Goal: Task Accomplishment & Management: Use online tool/utility

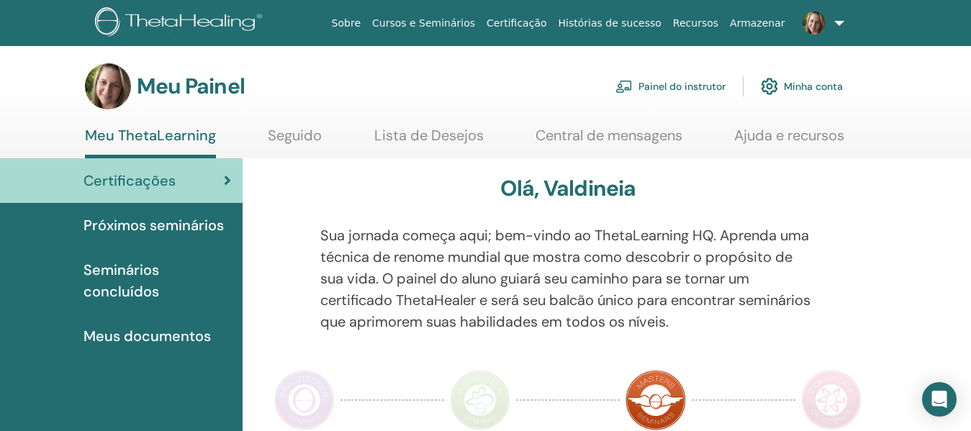
click at [179, 222] on font "Próximos seminários" at bounding box center [154, 225] width 140 height 19
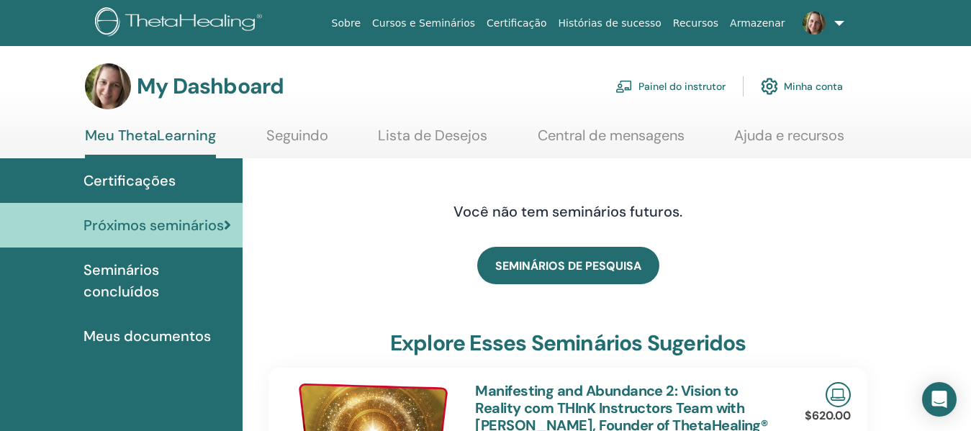
click at [668, 84] on link "Painel do instrutor" at bounding box center [671, 87] width 110 height 32
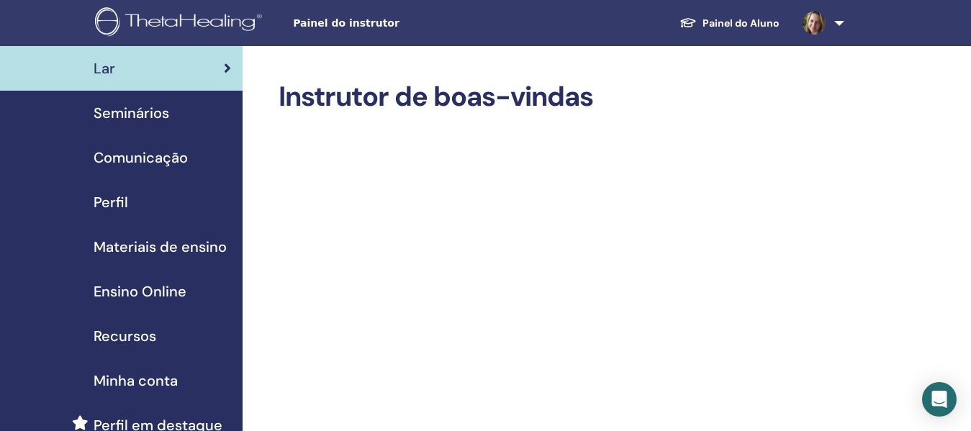
click at [130, 114] on span "Seminários" at bounding box center [132, 113] width 76 height 22
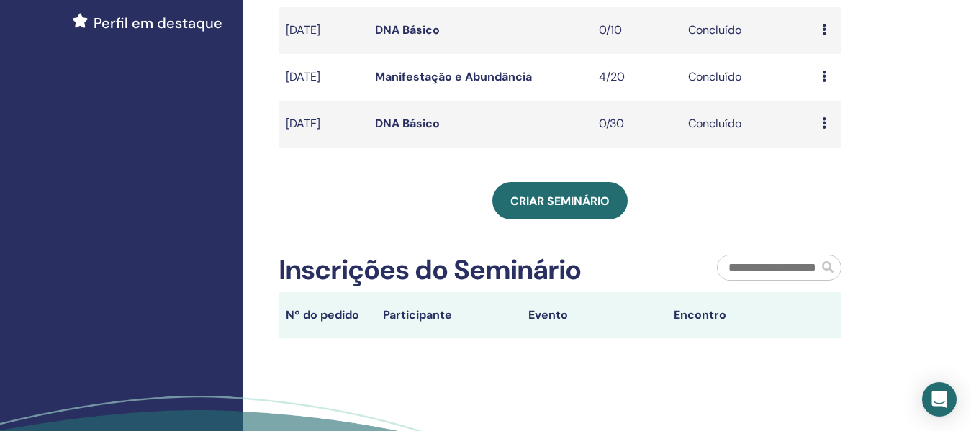
scroll to position [432, 0]
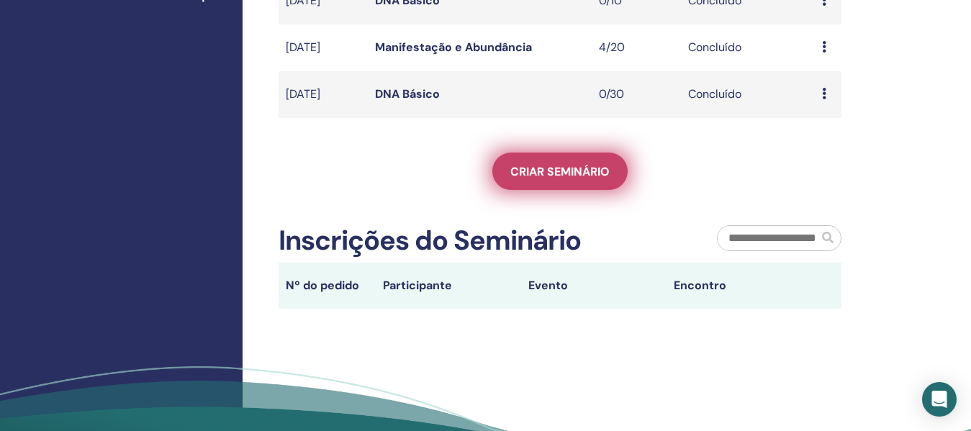
click at [583, 171] on span "Criar seminário" at bounding box center [560, 171] width 99 height 15
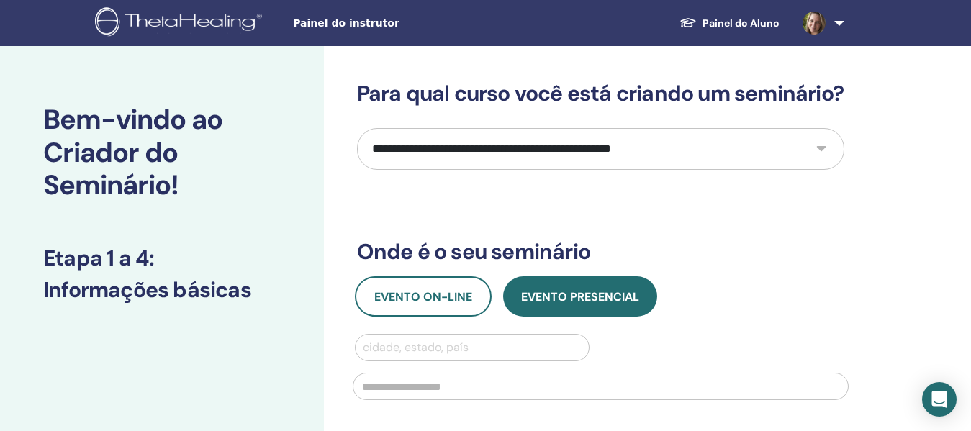
click at [898, 261] on div "**********" at bounding box center [647, 433] width 647 height 775
click at [824, 170] on select "**********" at bounding box center [601, 149] width 488 height 42
select select "*"
click at [357, 154] on select "**********" at bounding box center [601, 149] width 488 height 42
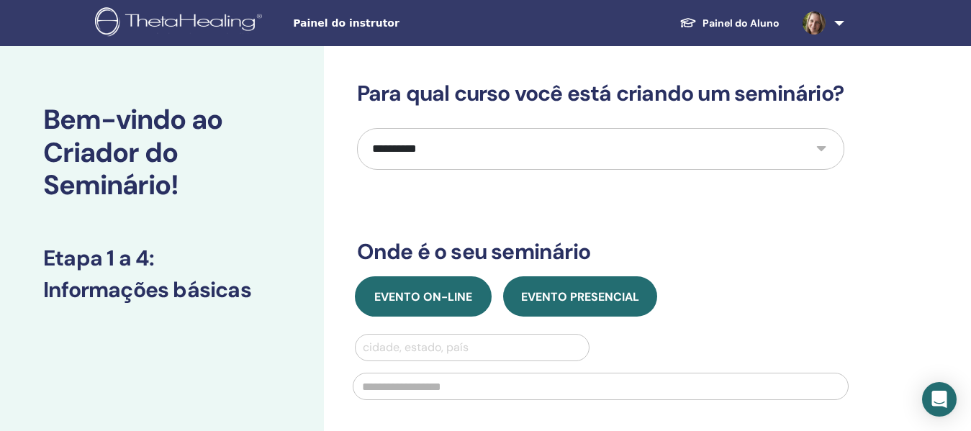
click at [446, 305] on font "Evento on-line" at bounding box center [423, 296] width 98 height 15
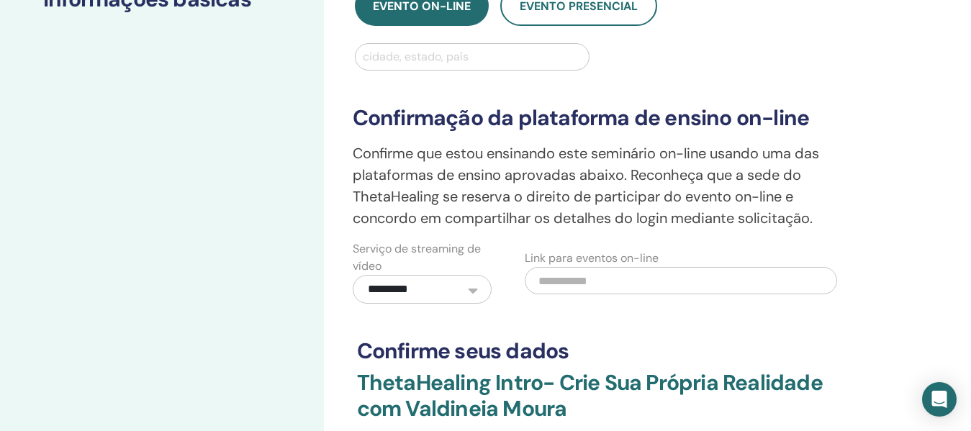
scroll to position [288, 0]
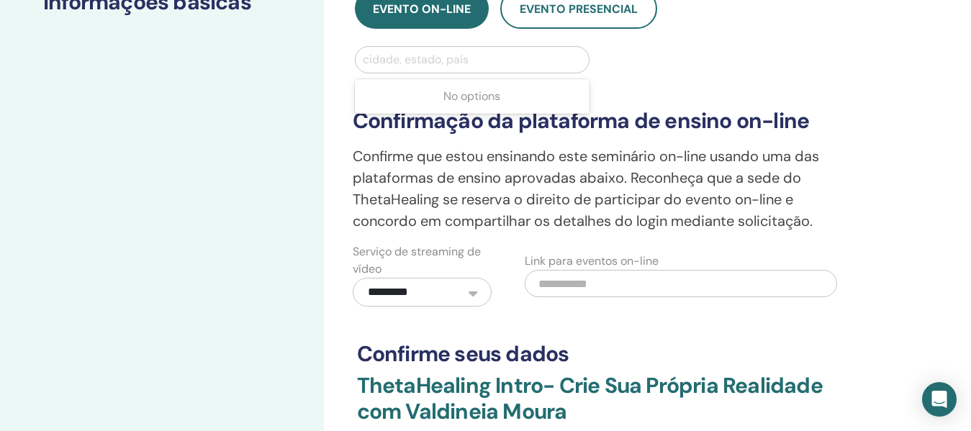
click at [503, 70] on div at bounding box center [473, 60] width 220 height 20
type input "*********"
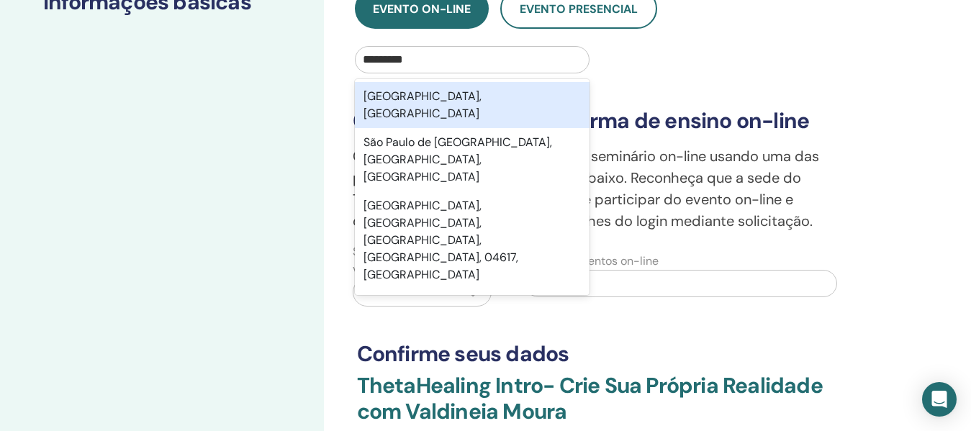
click at [428, 121] on font "[GEOGRAPHIC_DATA], [GEOGRAPHIC_DATA]" at bounding box center [423, 105] width 118 height 32
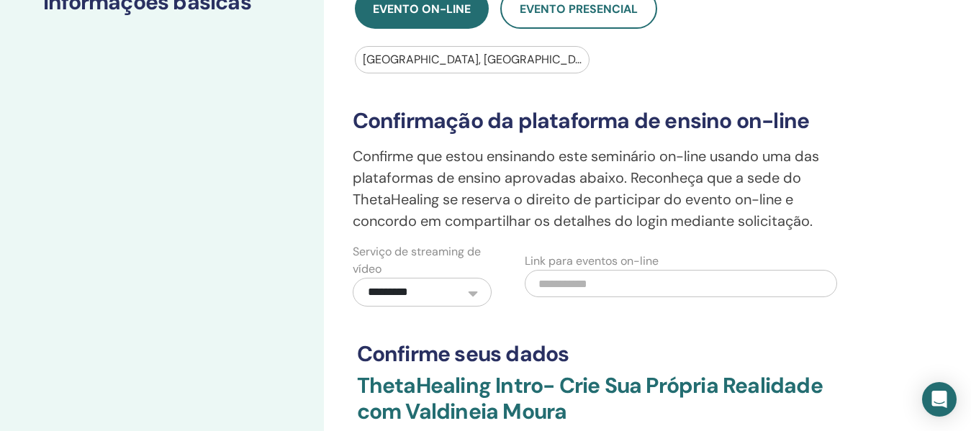
click at [856, 241] on div "**********" at bounding box center [600, 189] width 513 height 233
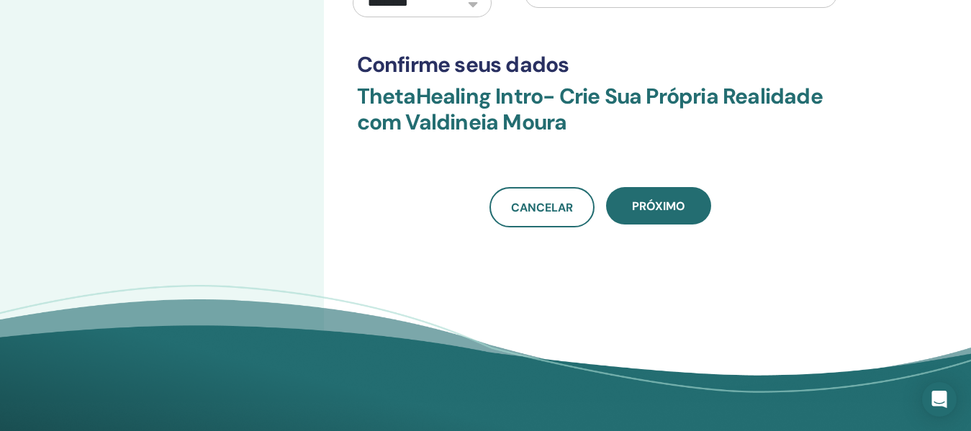
scroll to position [648, 0]
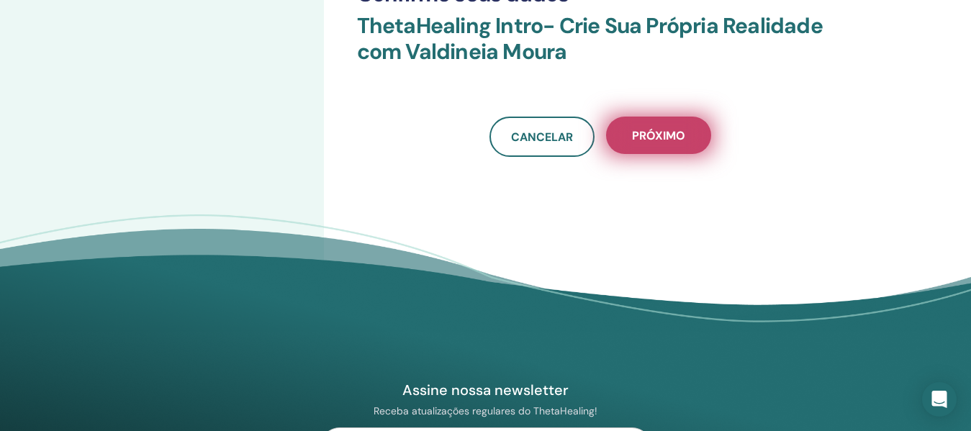
click at [693, 154] on button "Próximo" at bounding box center [658, 135] width 105 height 37
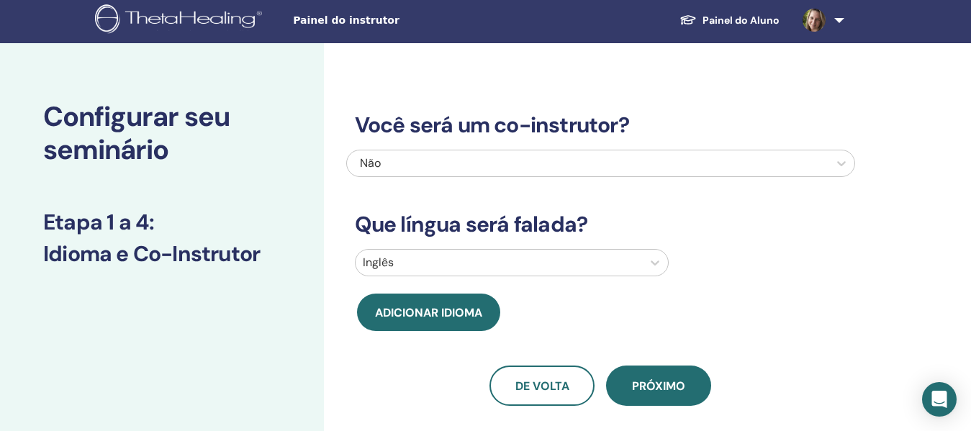
scroll to position [0, 0]
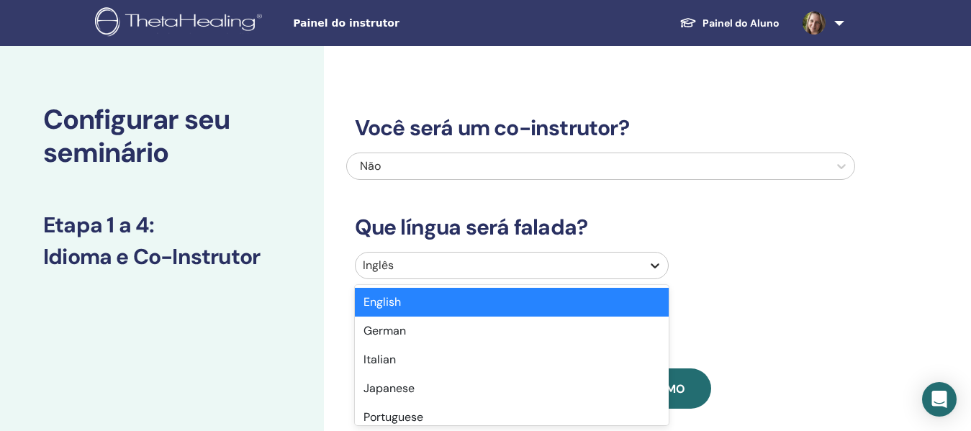
click at [650, 264] on icon at bounding box center [655, 266] width 14 height 14
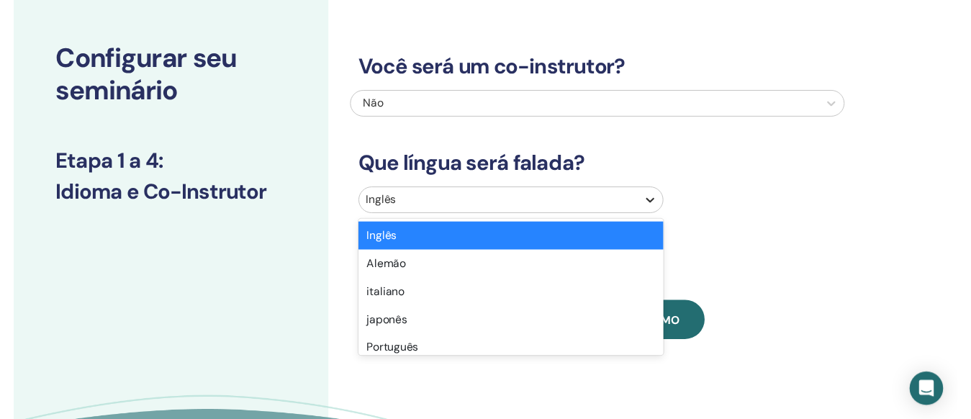
scroll to position [76, 0]
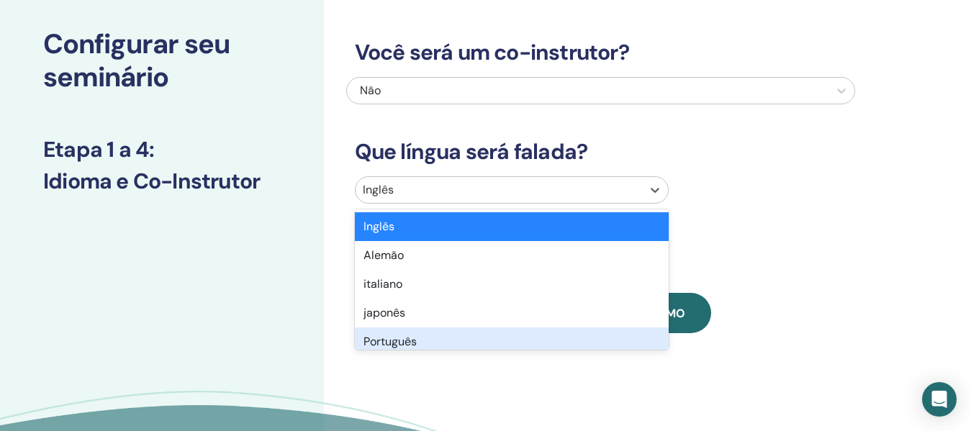
click at [393, 340] on font "Português" at bounding box center [390, 341] width 53 height 15
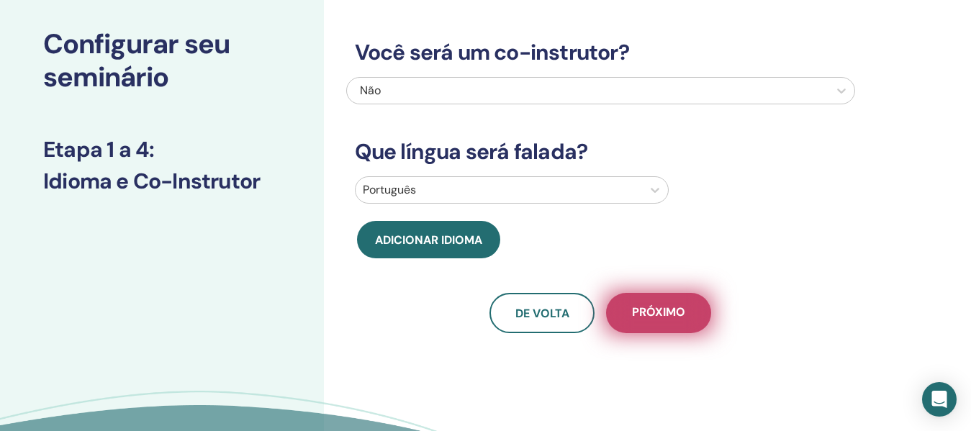
click at [652, 309] on font "Próximo" at bounding box center [658, 312] width 53 height 15
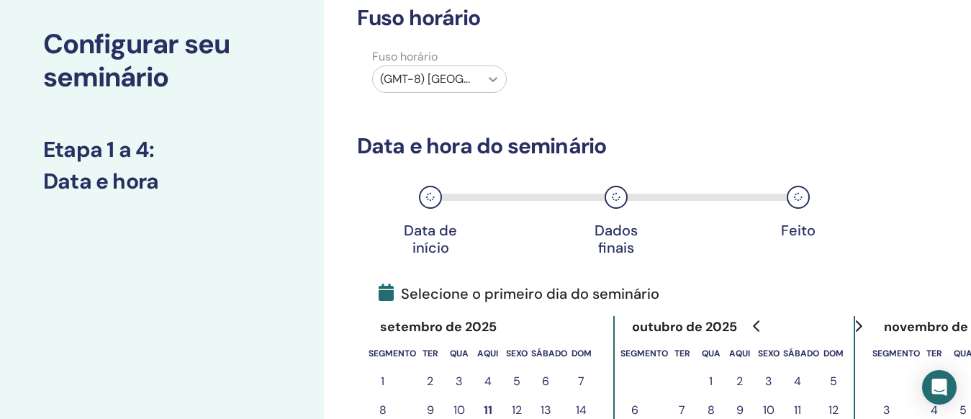
click at [487, 74] on icon at bounding box center [493, 79] width 14 height 14
type input "*"
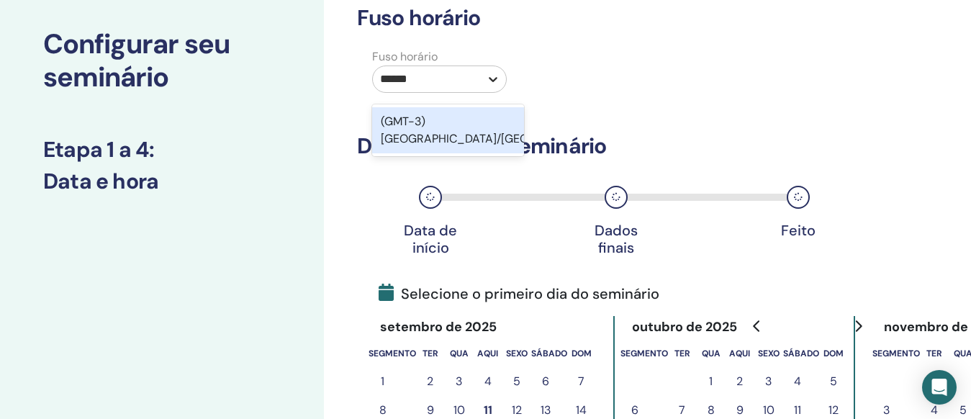
type input "*******"
click at [444, 132] on div "(GMT-3) América/São Paulo" at bounding box center [448, 130] width 153 height 46
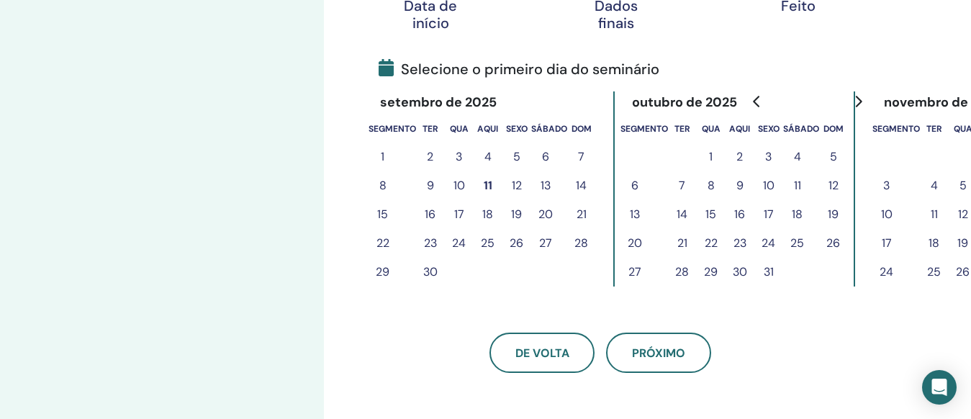
scroll to position [364, 0]
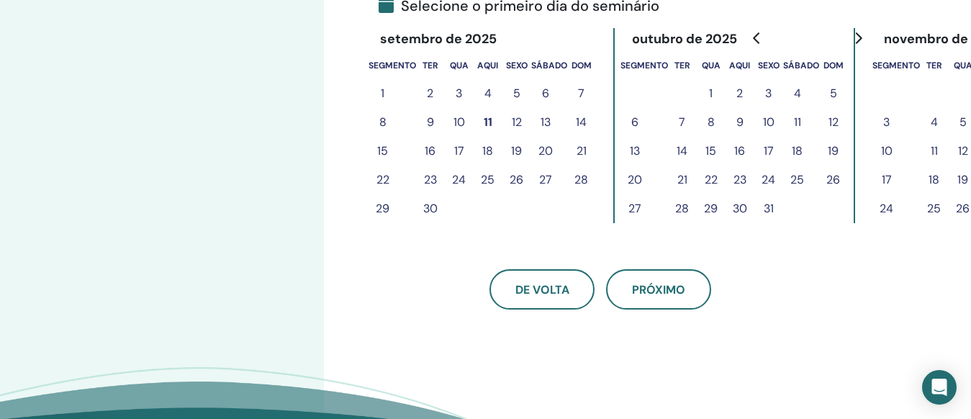
click at [519, 179] on font "26" at bounding box center [517, 179] width 14 height 15
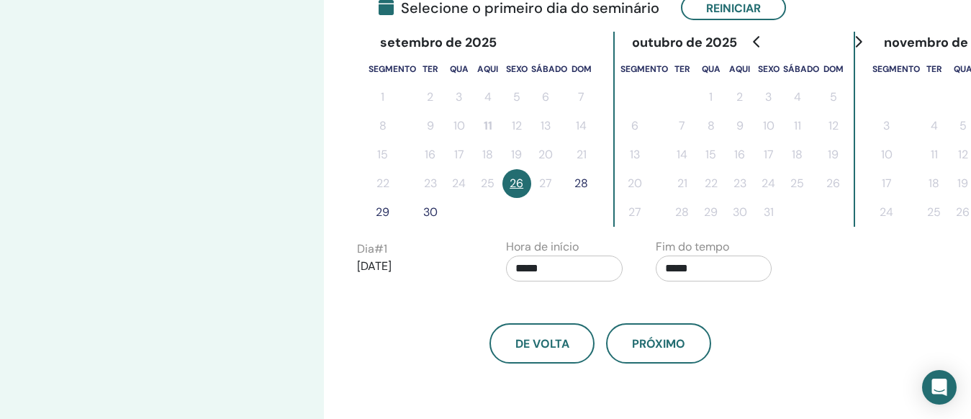
click at [384, 212] on font "29" at bounding box center [383, 212] width 14 height 15
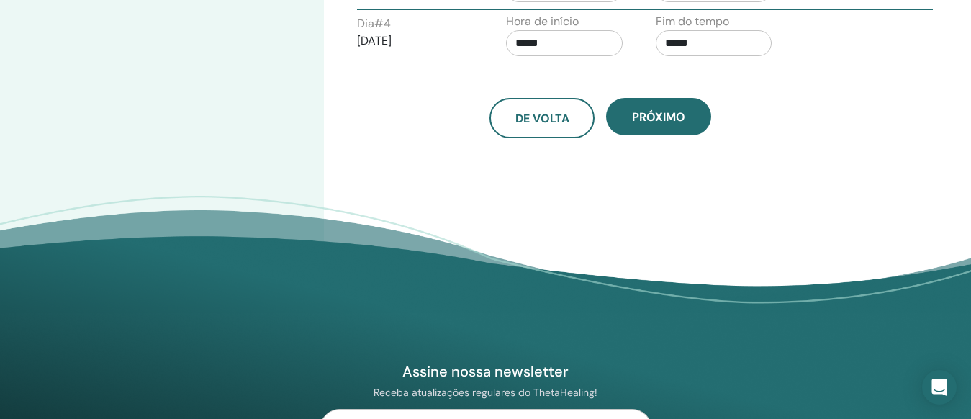
scroll to position [796, 0]
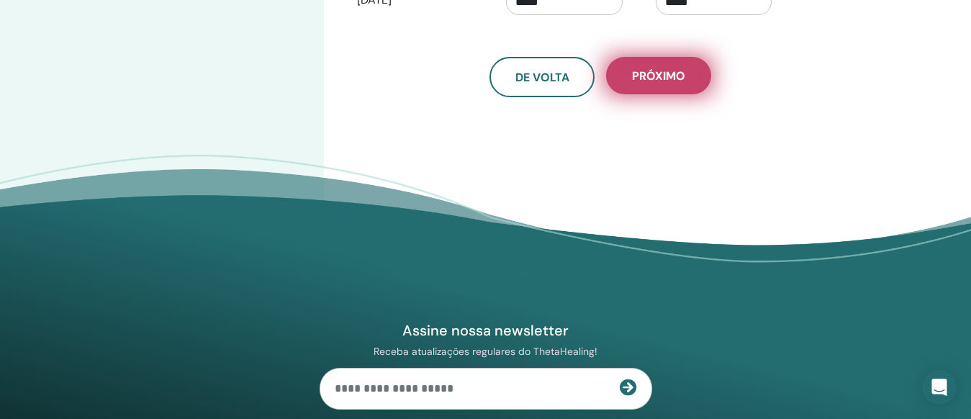
click at [670, 82] on font "Próximo" at bounding box center [658, 75] width 53 height 15
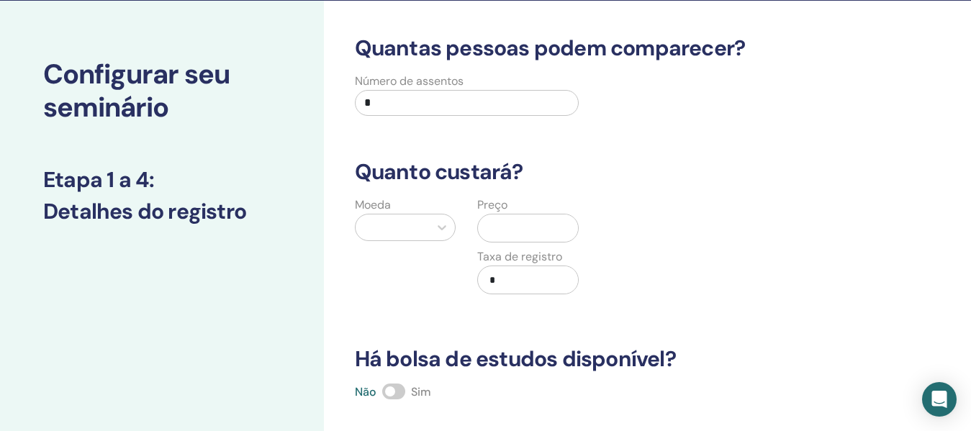
scroll to position [0, 0]
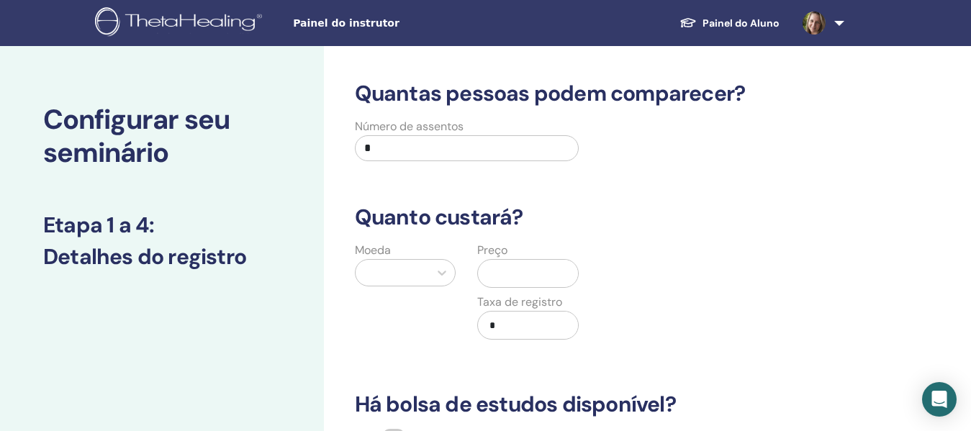
drag, startPoint x: 475, startPoint y: 143, endPoint x: 212, endPoint y: 140, distance: 262.9
type input "**"
click at [521, 279] on input "text" at bounding box center [531, 273] width 94 height 27
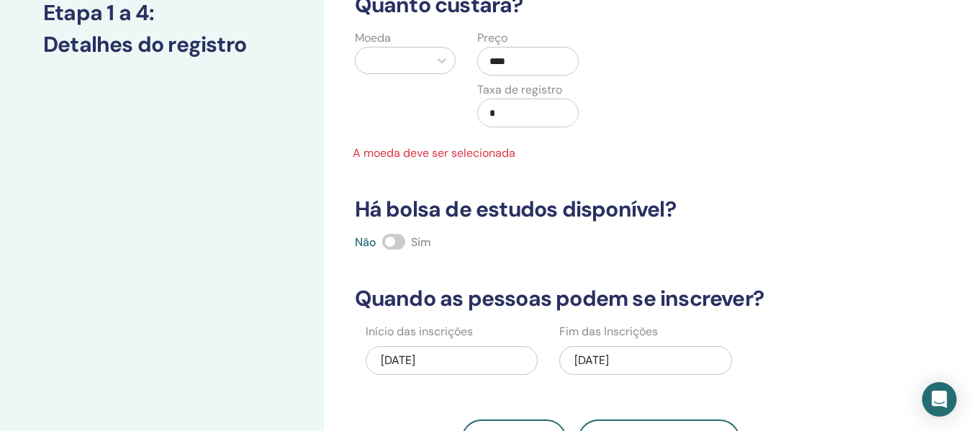
scroll to position [216, 0]
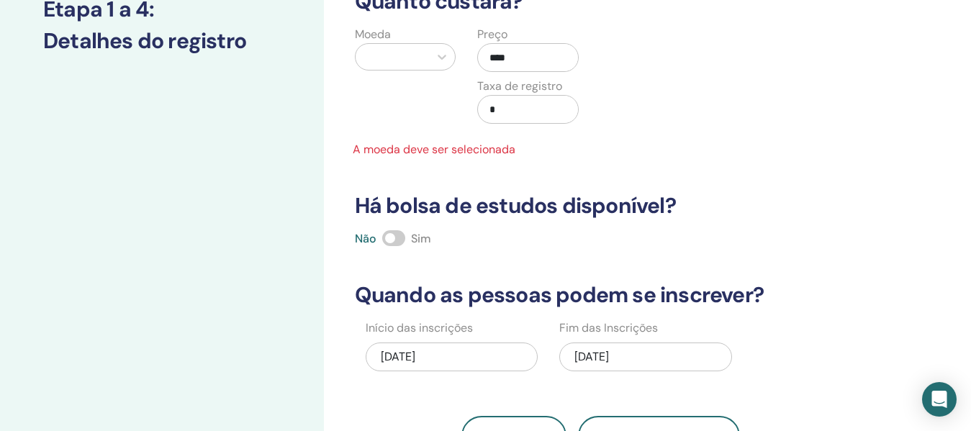
type input "****"
click at [811, 193] on h3 "Há bolsa de estudos disponível?" at bounding box center [600, 206] width 509 height 26
click at [436, 63] on icon at bounding box center [442, 57] width 14 height 14
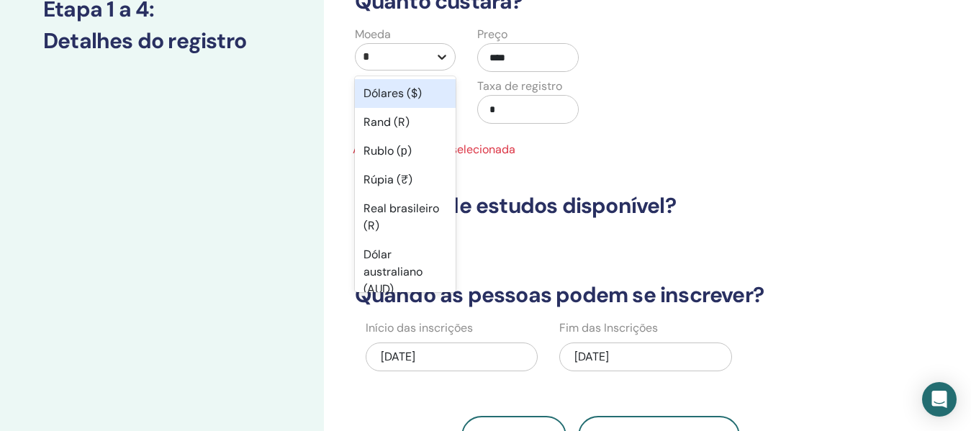
type input "**"
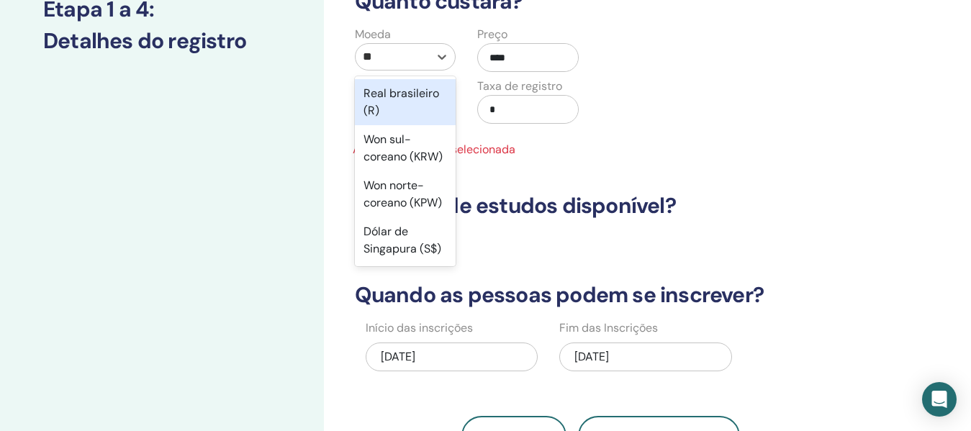
click at [389, 105] on font "Real brasileiro (R)" at bounding box center [402, 102] width 76 height 32
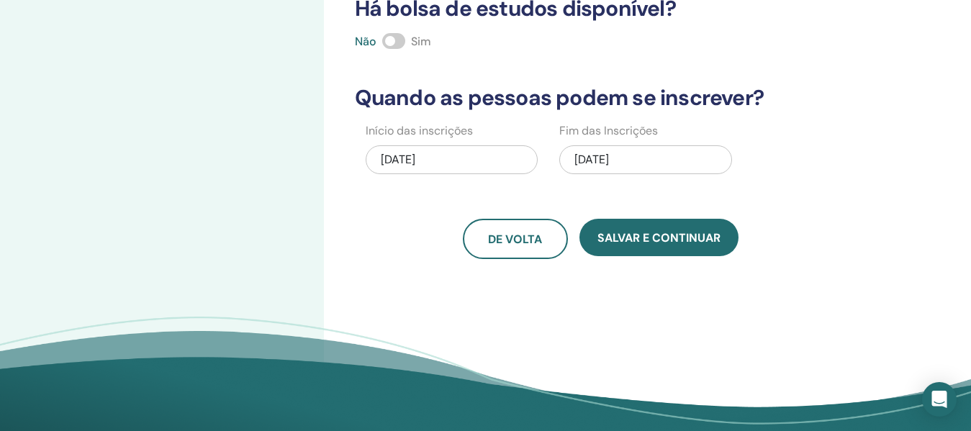
scroll to position [432, 0]
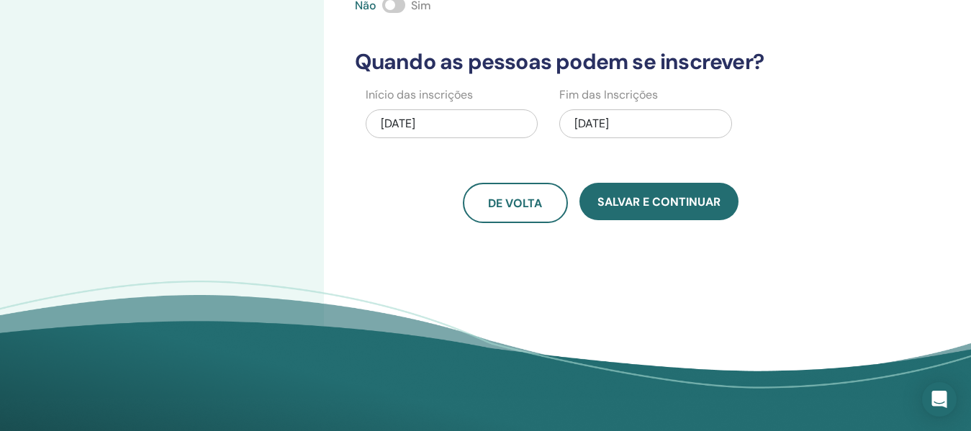
click at [609, 126] on font "29/09/2025" at bounding box center [592, 123] width 35 height 15
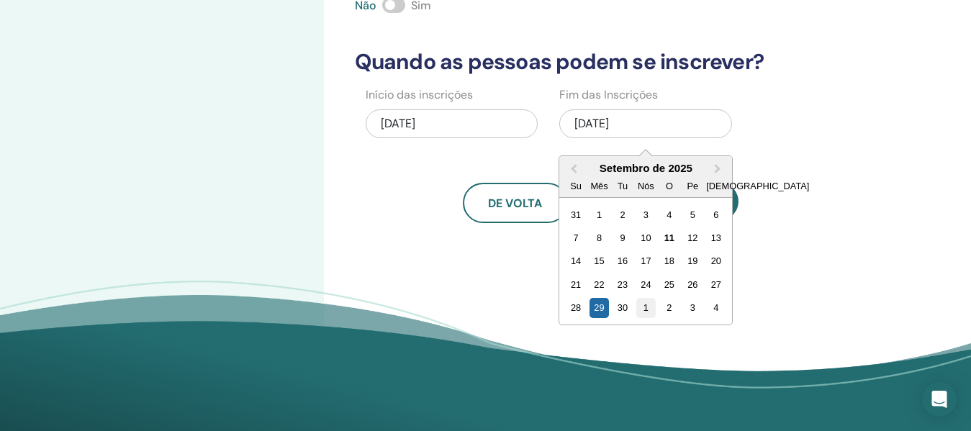
click at [647, 304] on font "1" at bounding box center [646, 307] width 5 height 11
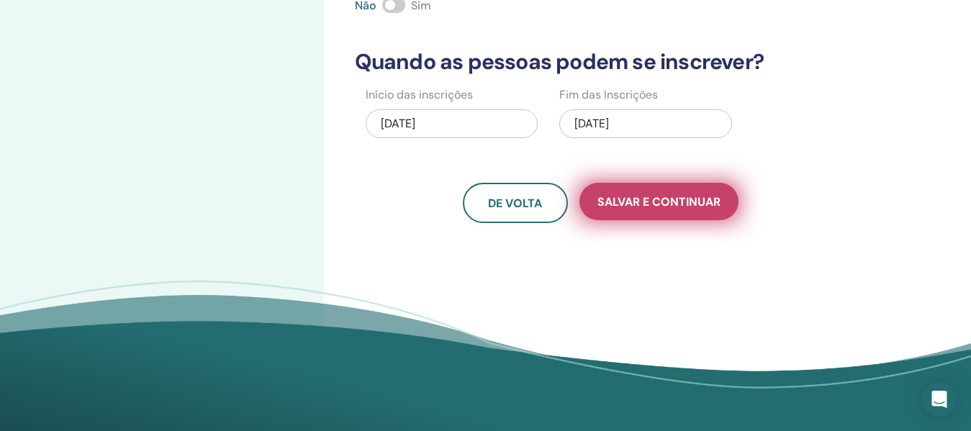
click at [696, 206] on font "Salvar e continuar" at bounding box center [659, 201] width 123 height 15
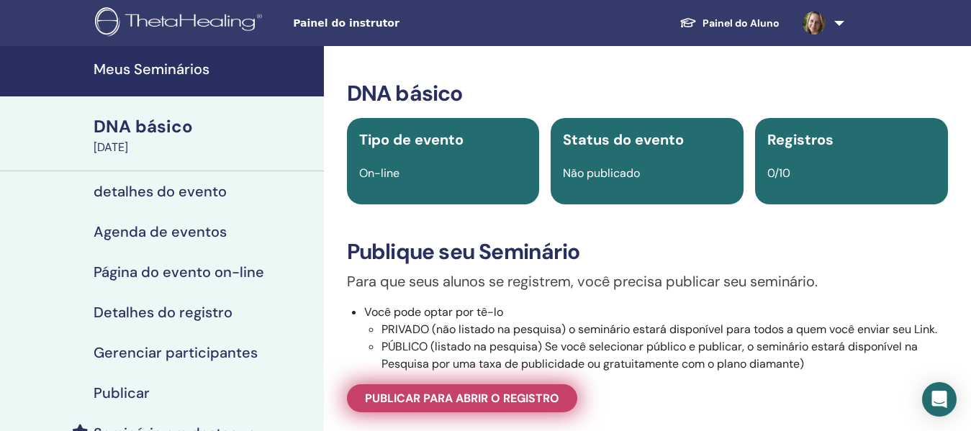
click at [472, 405] on font "Publicar para abrir o registro" at bounding box center [462, 398] width 194 height 15
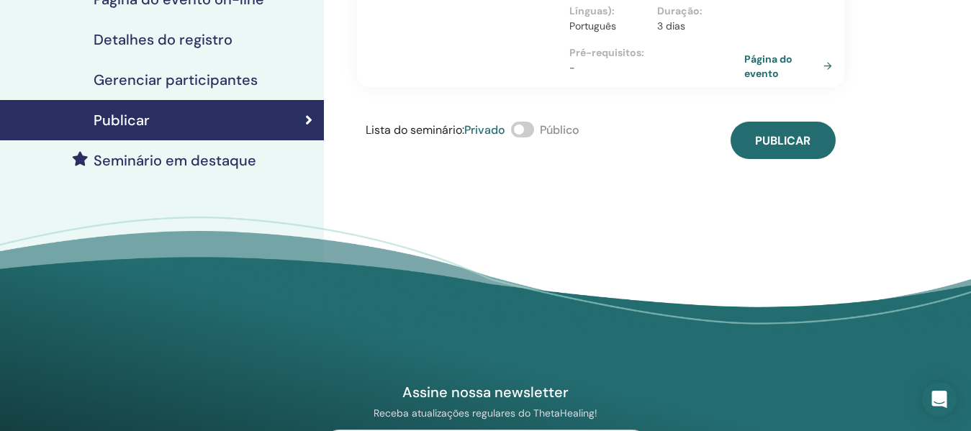
scroll to position [288, 0]
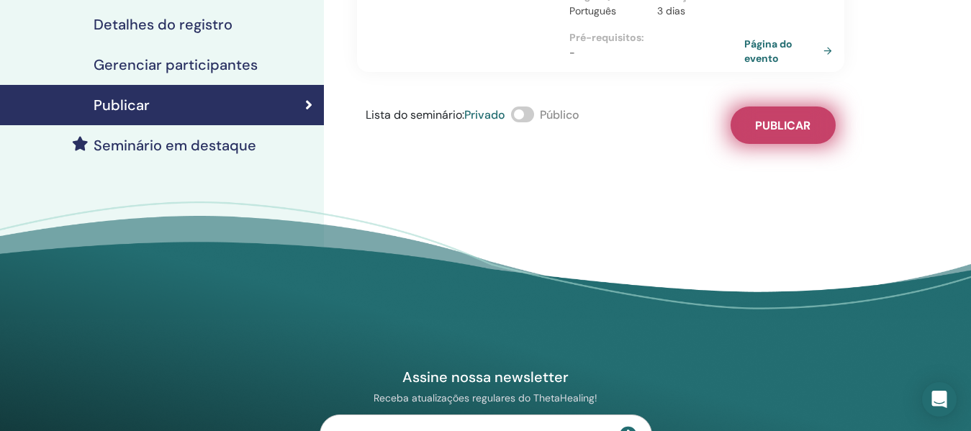
click at [785, 118] on font "Publicar" at bounding box center [782, 125] width 55 height 15
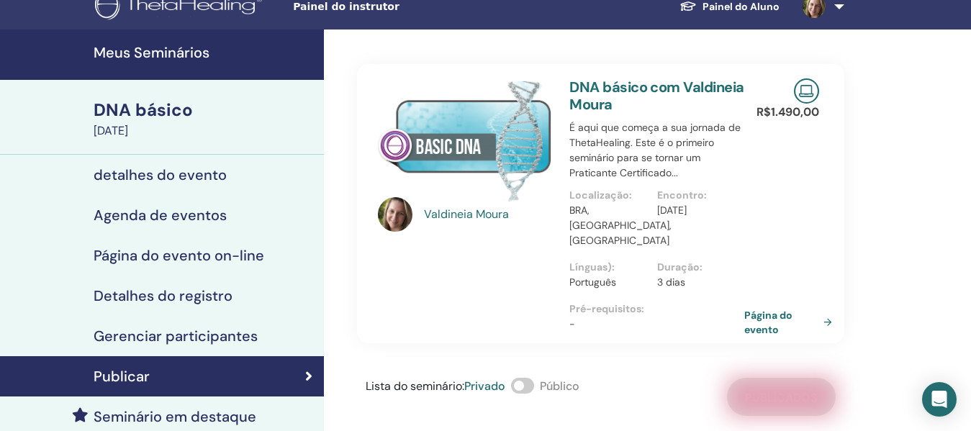
scroll to position [0, 0]
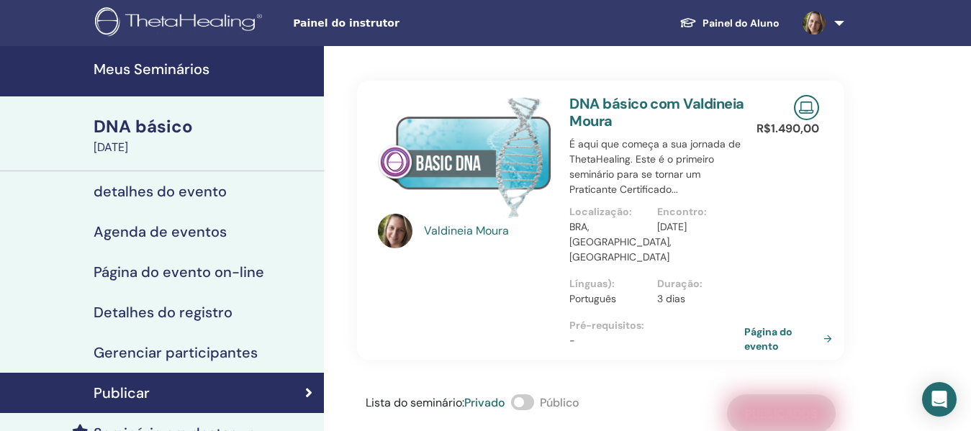
click at [166, 138] on div "DNA básico" at bounding box center [205, 126] width 222 height 24
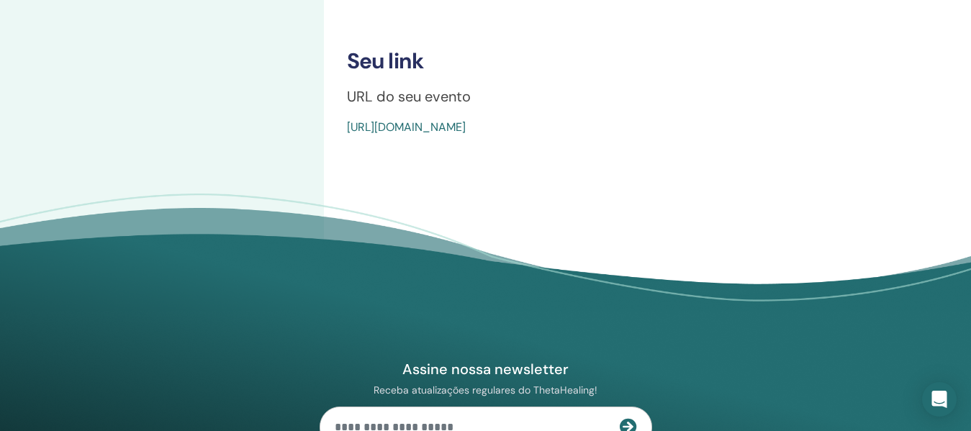
scroll to position [576, 0]
